Goal: Use online tool/utility: Utilize a website feature to perform a specific function

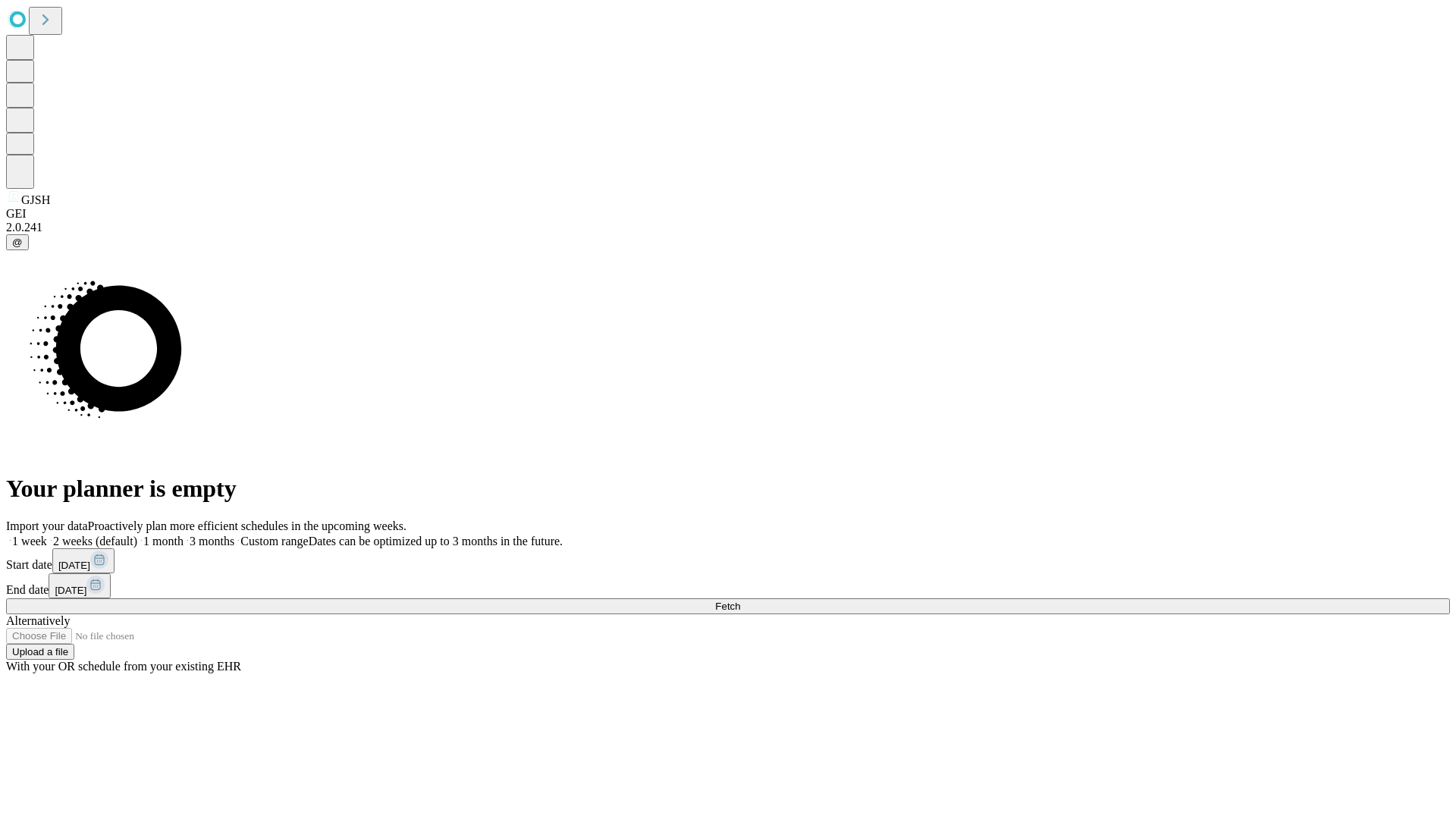
click at [741, 601] on span "Fetch" at bounding box center [728, 606] width 25 height 11
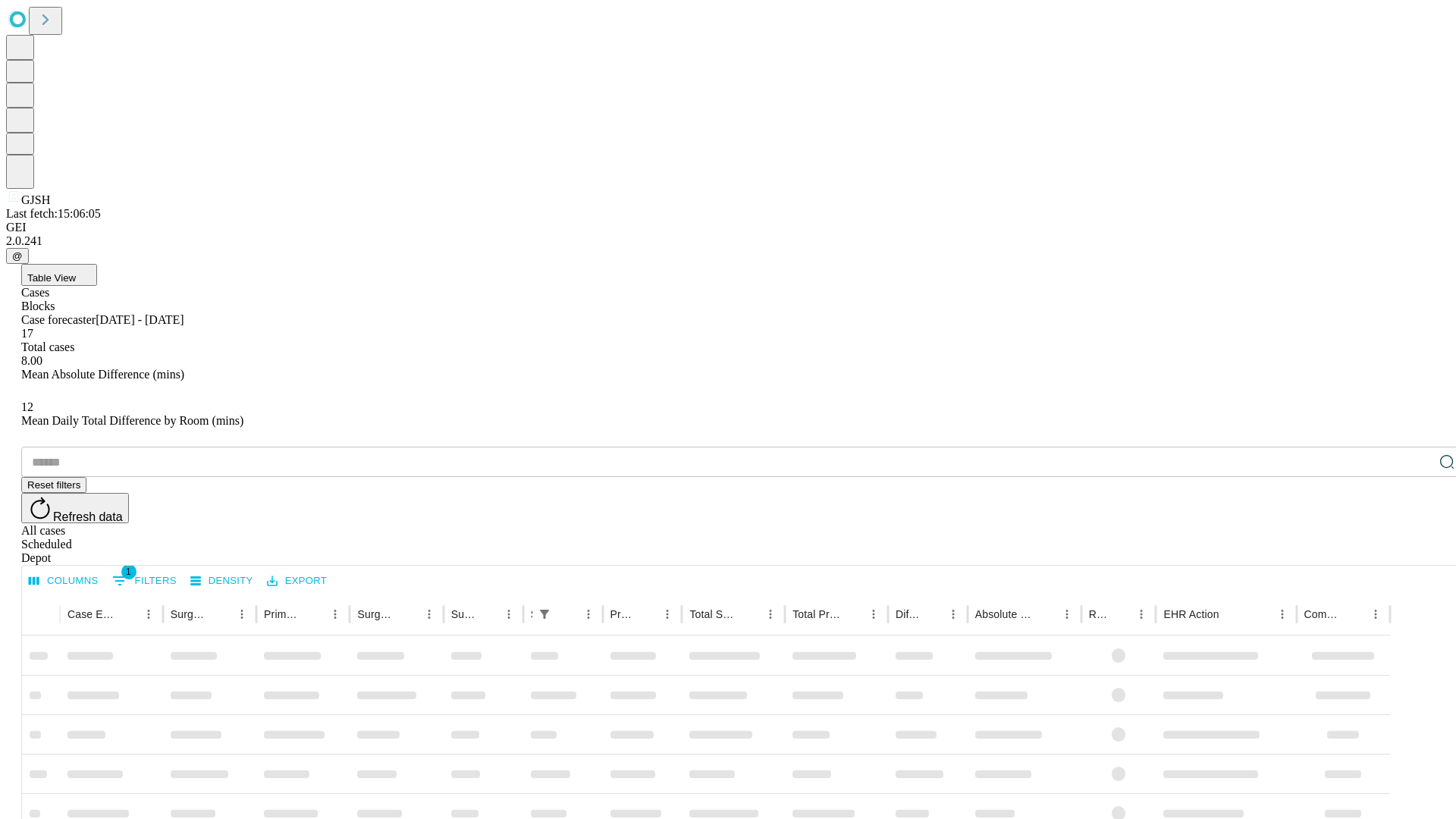
click at [76, 272] on span "Table View" at bounding box center [52, 278] width 49 height 11
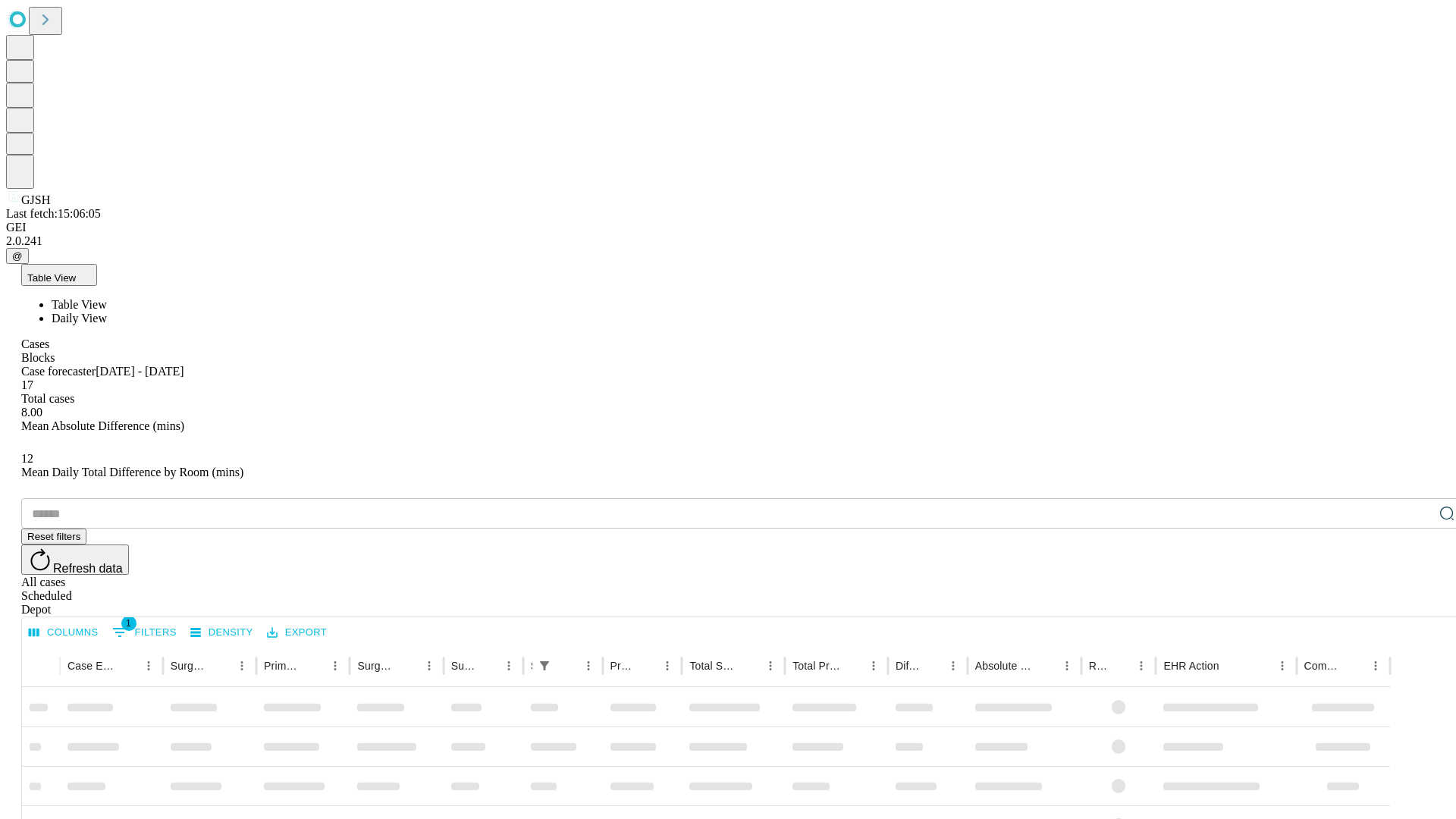
click at [107, 312] on span "Daily View" at bounding box center [79, 318] width 56 height 13
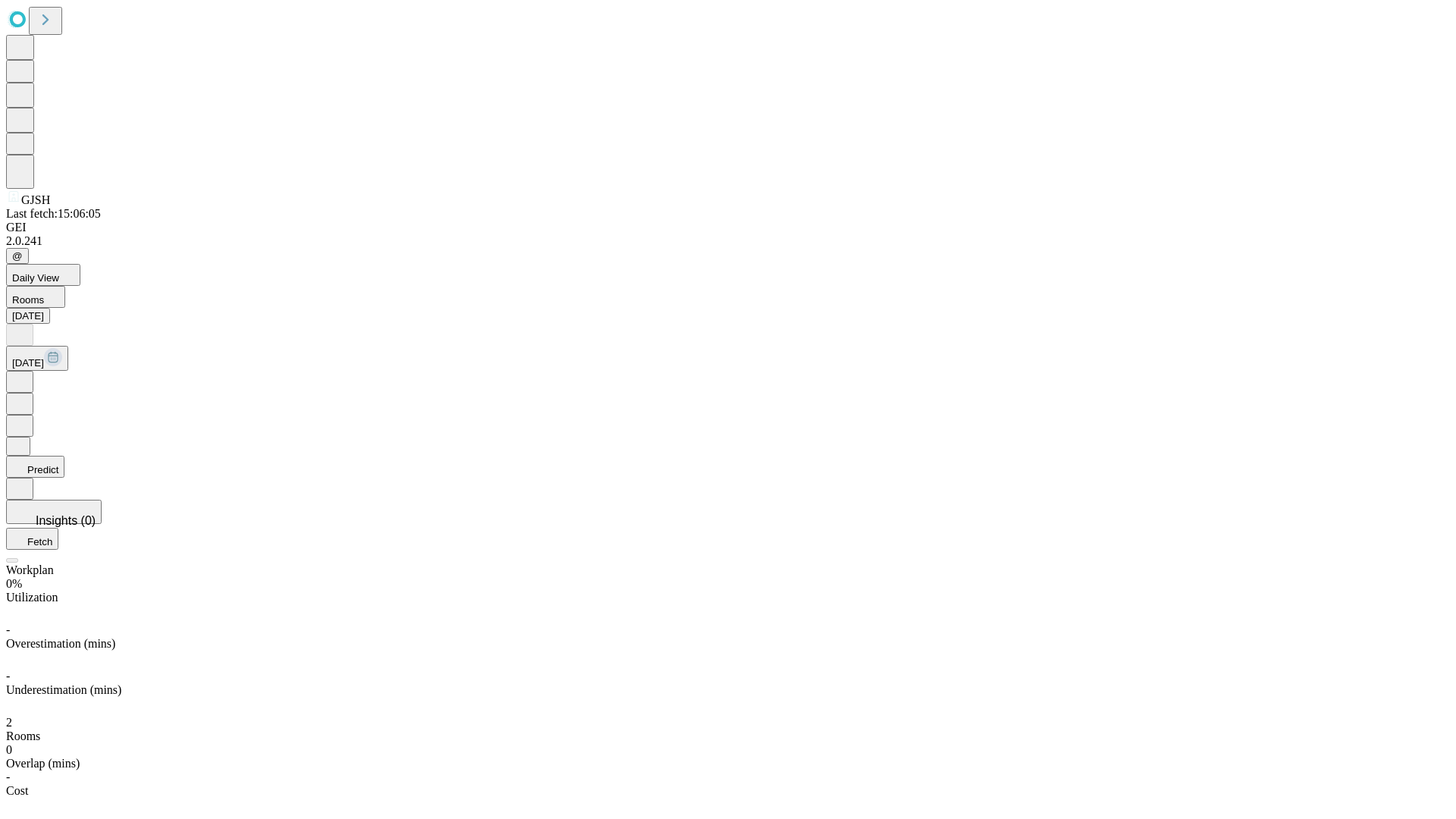
click at [65, 456] on button "Predict" at bounding box center [35, 466] width 58 height 22
